Goal: Information Seeking & Learning: Learn about a topic

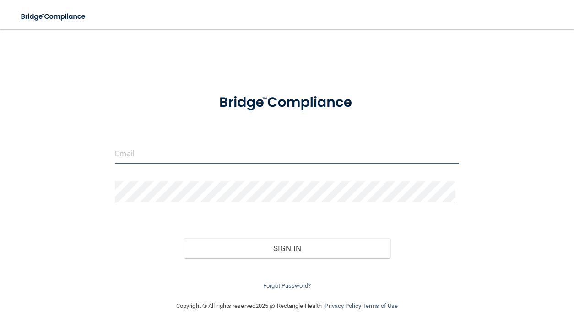
click at [185, 152] on input "email" at bounding box center [287, 153] width 344 height 21
type input "[EMAIL_ADDRESS][DOMAIN_NAME]"
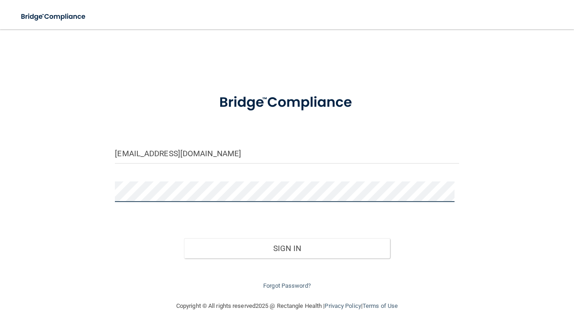
click at [184, 238] on button "Sign In" at bounding box center [287, 248] width 206 height 20
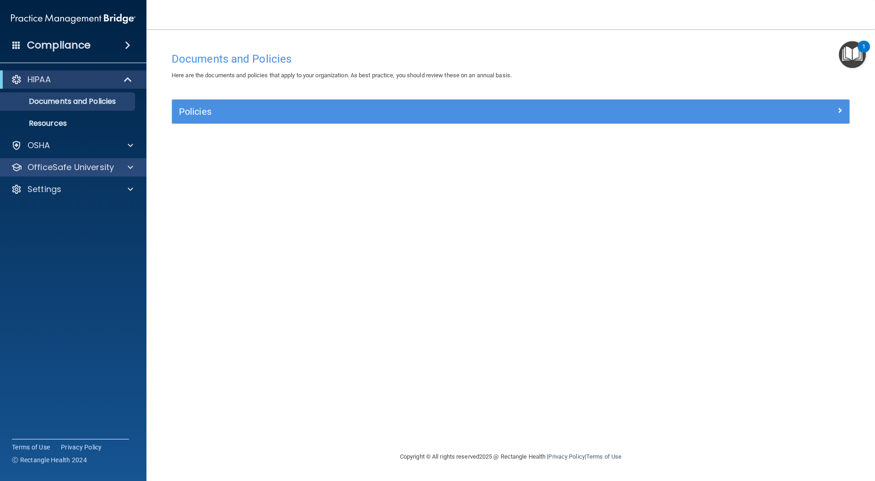
click at [108, 173] on div "OfficeSafe University" at bounding box center [73, 167] width 147 height 18
click at [129, 167] on span at bounding box center [130, 167] width 5 height 11
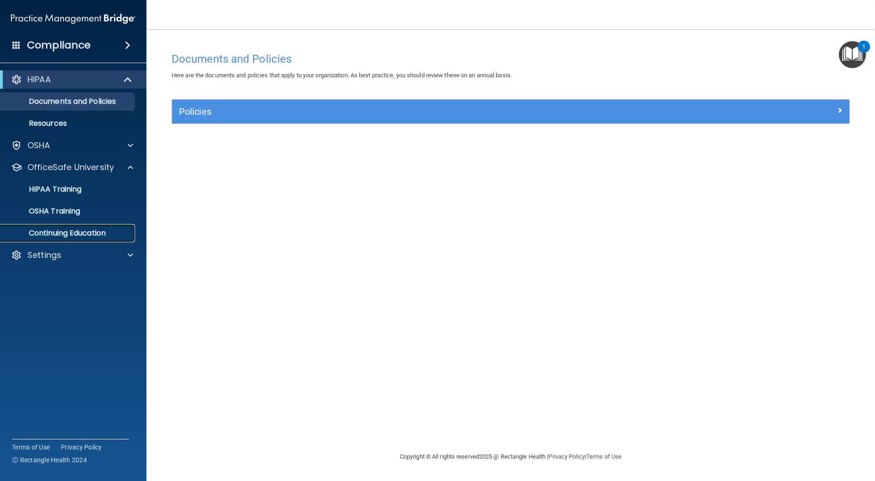
click at [98, 235] on p "Continuing Education" at bounding box center [68, 233] width 125 height 9
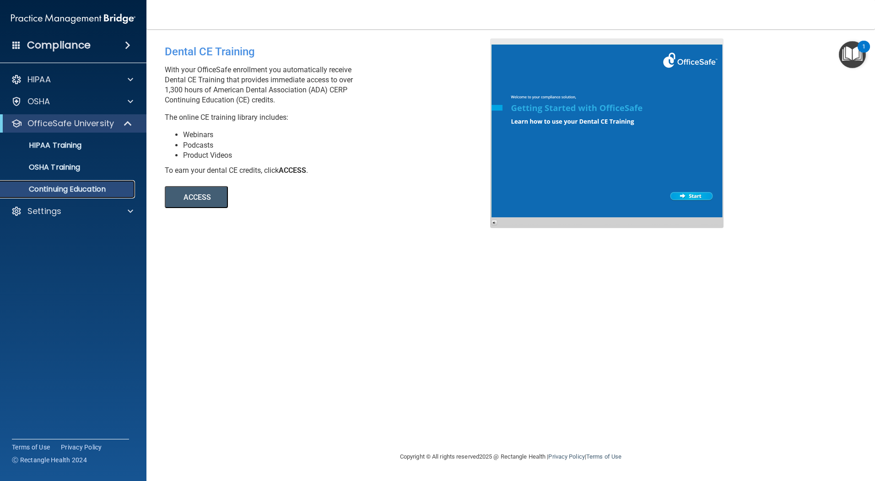
click at [102, 191] on p "Continuing Education" at bounding box center [68, 189] width 125 height 9
drag, startPoint x: 84, startPoint y: 187, endPoint x: 81, endPoint y: 201, distance: 14.6
click at [84, 186] on p "Continuing Education" at bounding box center [68, 189] width 125 height 9
click at [78, 188] on p "Continuing Education" at bounding box center [68, 189] width 125 height 9
click at [187, 199] on button "ACCESS" at bounding box center [196, 197] width 63 height 22
